Goal: Information Seeking & Learning: Find specific fact

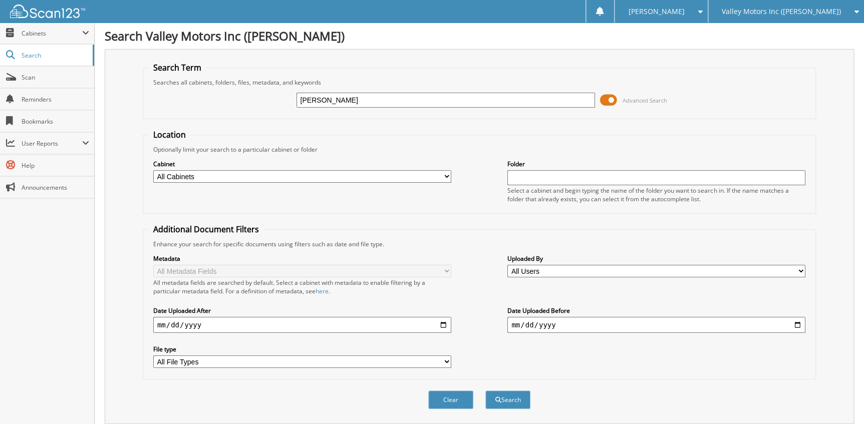
type input "[PERSON_NAME]"
click at [485, 391] on button "Search" at bounding box center [507, 400] width 45 height 19
click at [518, 398] on button "Search" at bounding box center [507, 400] width 45 height 19
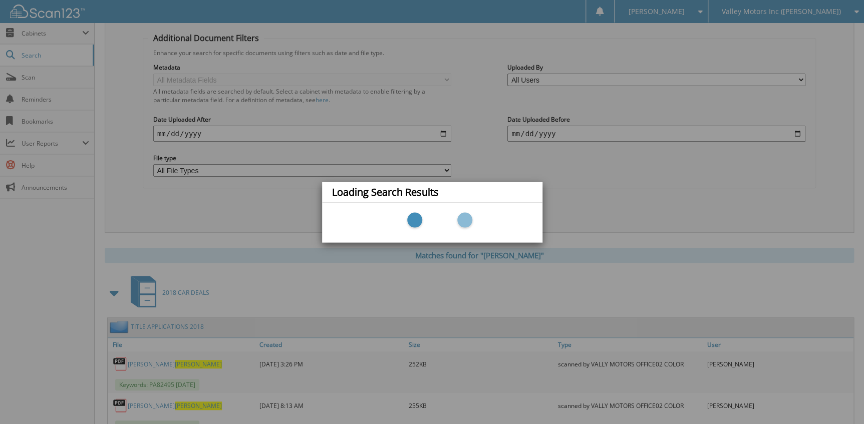
scroll to position [273, 0]
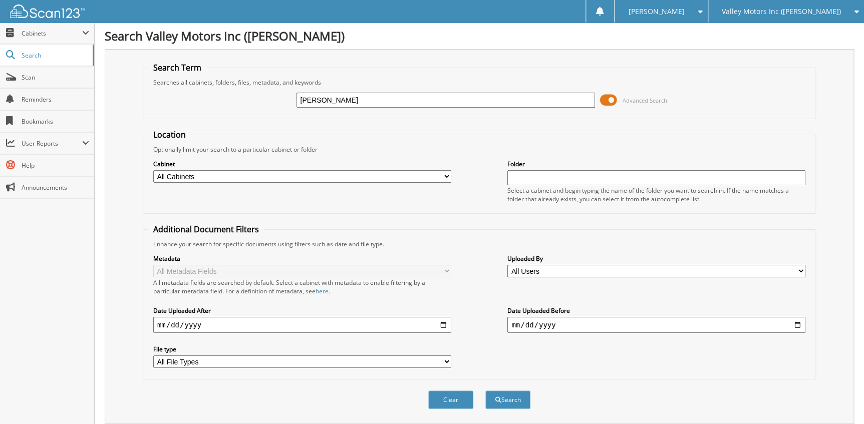
type input "[PERSON_NAME]"
click at [485, 391] on button "Search" at bounding box center [507, 400] width 45 height 19
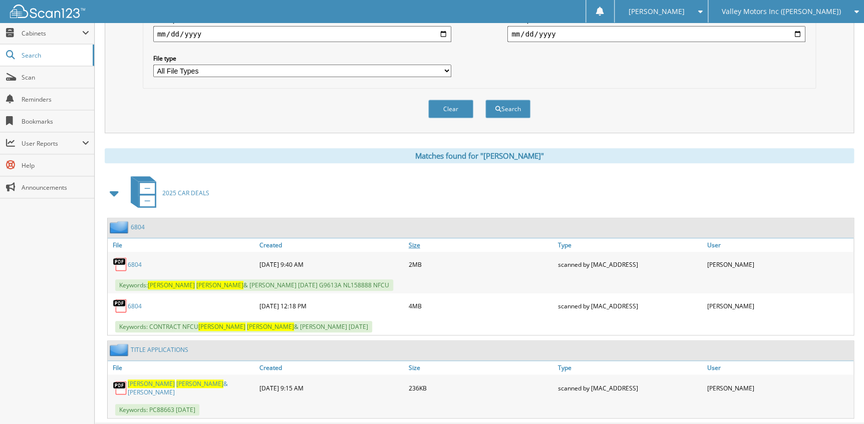
scroll to position [305, 0]
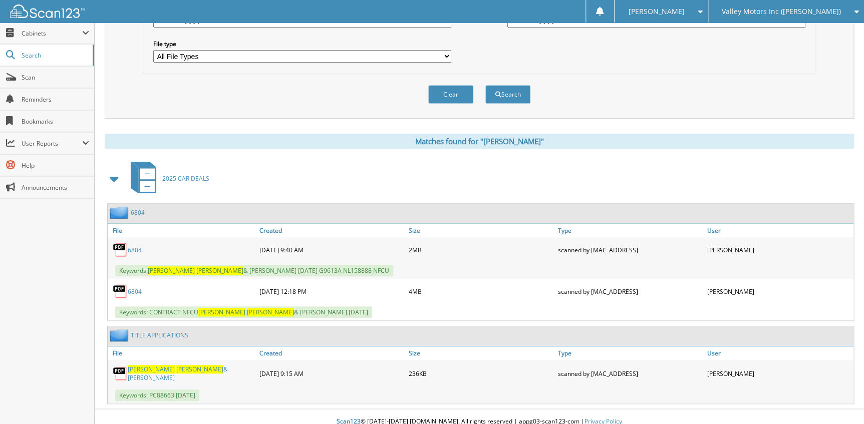
click at [136, 246] on link "6804" at bounding box center [135, 250] width 14 height 9
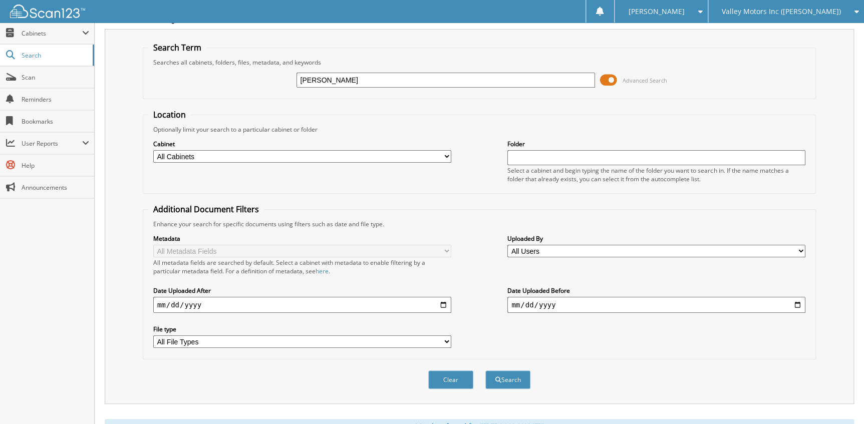
scroll to position [0, 0]
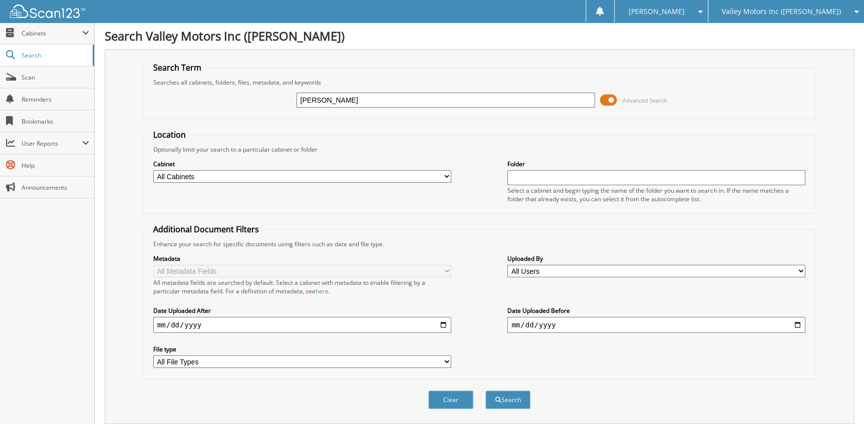
drag, startPoint x: 373, startPoint y: 102, endPoint x: 153, endPoint y: 117, distance: 220.8
click at [157, 117] on fieldset "Search Term Searches all cabinets, folders, files, metadata, and keywords carol…" at bounding box center [479, 90] width 673 height 57
